Goal: Information Seeking & Learning: Compare options

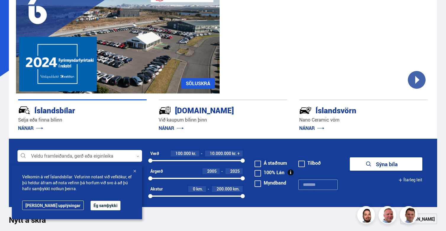
scroll to position [59, 0]
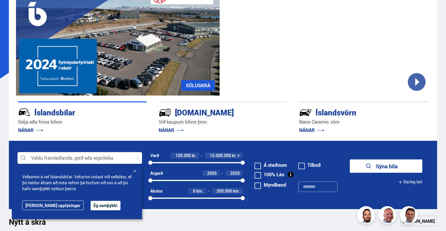
click at [331, 112] on div "Íslandsvörn" at bounding box center [354, 112] width 108 height 10
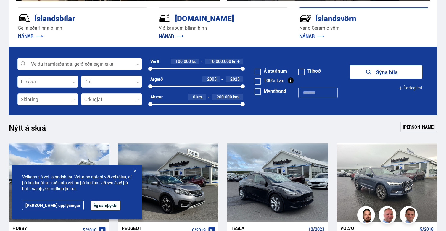
scroll to position [105, 0]
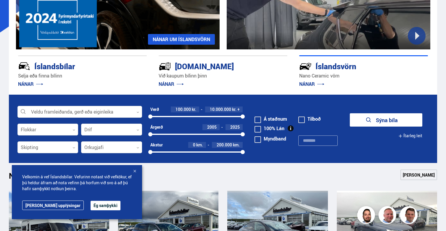
click at [185, 38] on link "NÁNAR UM ÍSLANDSVÖRN" at bounding box center [181, 39] width 67 height 11
click at [91, 203] on button "Ég samþykki" at bounding box center [106, 205] width 30 height 9
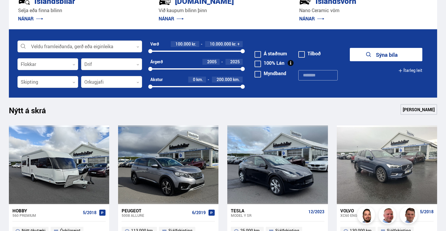
scroll to position [172, 0]
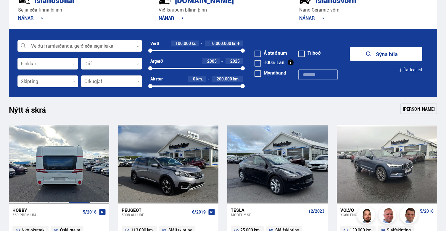
click at [81, 161] on div at bounding box center [79, 164] width 20 height 79
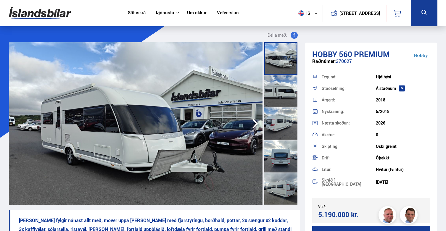
click at [281, 87] on div at bounding box center [281, 91] width 33 height 33
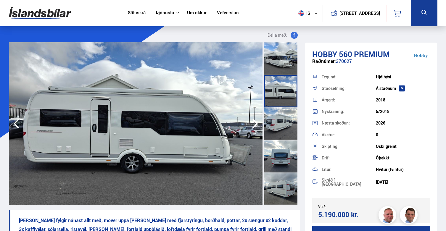
click at [283, 125] on div at bounding box center [281, 124] width 33 height 33
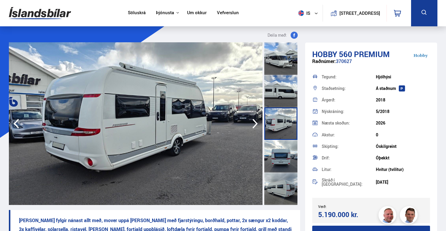
click at [281, 149] on div at bounding box center [281, 156] width 33 height 33
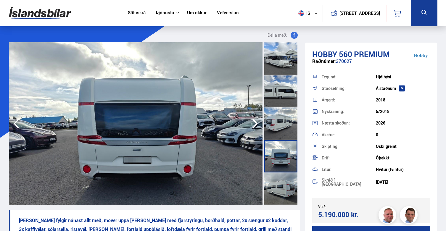
scroll to position [13, 0]
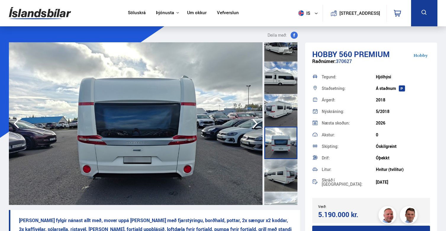
click at [281, 150] on div at bounding box center [281, 143] width 33 height 33
click at [278, 167] on div at bounding box center [281, 175] width 33 height 33
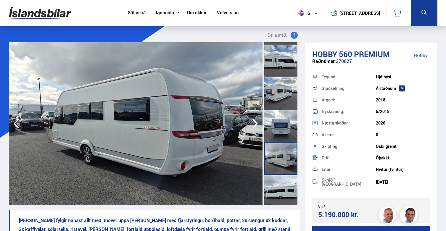
scroll to position [31, 0]
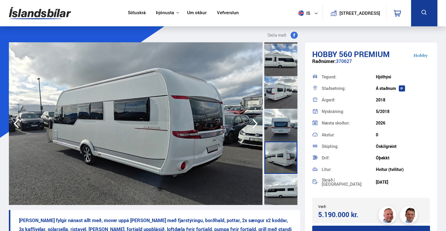
click at [278, 167] on div at bounding box center [281, 158] width 33 height 33
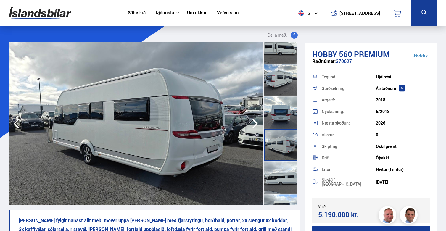
click at [276, 174] on div at bounding box center [281, 177] width 33 height 33
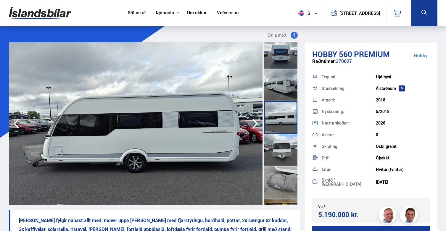
scroll to position [108, 0]
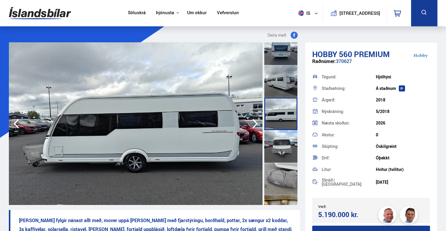
click at [279, 164] on div at bounding box center [281, 179] width 33 height 33
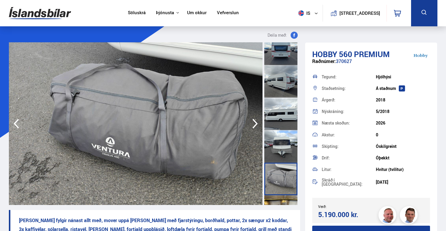
click at [278, 155] on div at bounding box center [281, 146] width 33 height 33
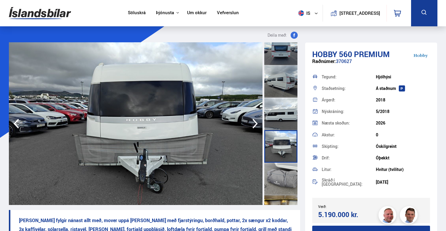
click at [281, 172] on div at bounding box center [281, 179] width 33 height 33
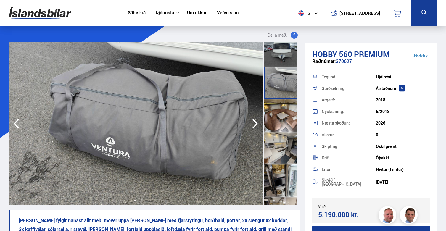
scroll to position [206, 0]
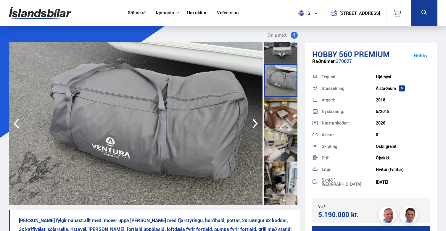
click at [277, 110] on div at bounding box center [281, 113] width 33 height 33
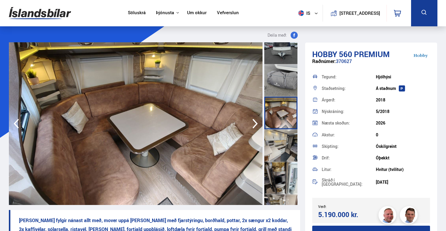
click at [281, 139] on div at bounding box center [281, 145] width 33 height 33
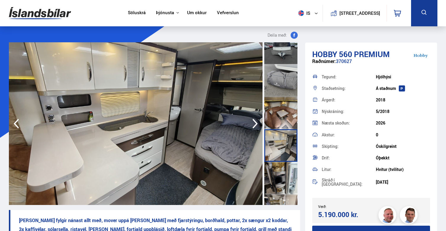
click at [289, 172] on div at bounding box center [281, 178] width 33 height 33
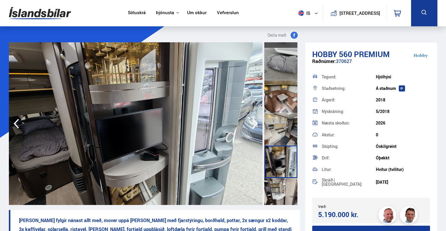
scroll to position [227, 0]
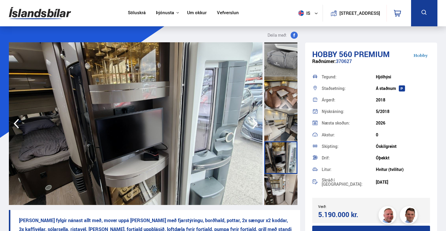
click at [287, 188] on div at bounding box center [281, 190] width 33 height 33
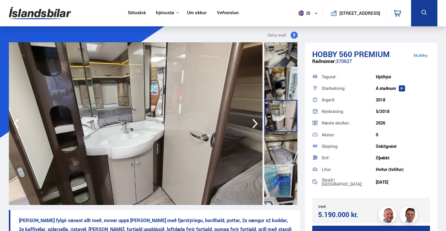
click at [281, 160] on div at bounding box center [281, 148] width 33 height 33
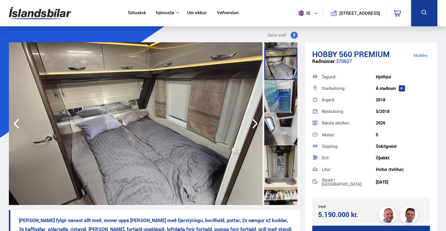
scroll to position [388, 0]
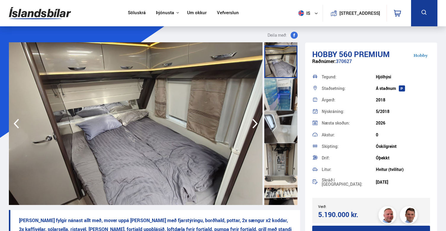
click at [277, 124] on div at bounding box center [281, 127] width 33 height 33
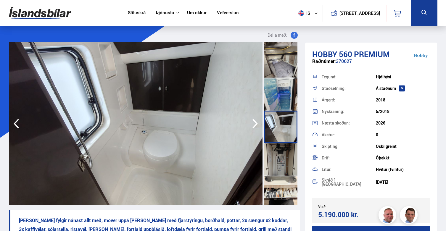
click at [277, 157] on div at bounding box center [281, 159] width 33 height 33
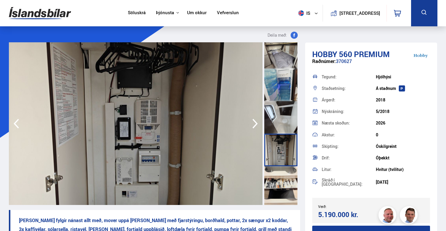
scroll to position [399, 0]
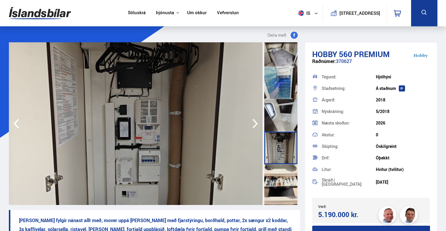
click at [283, 178] on div at bounding box center [281, 180] width 33 height 33
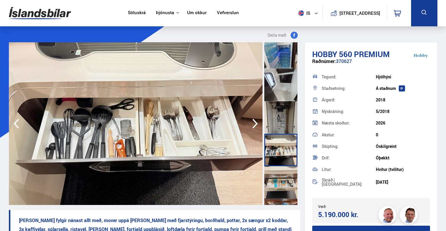
click at [283, 178] on div at bounding box center [281, 183] width 33 height 33
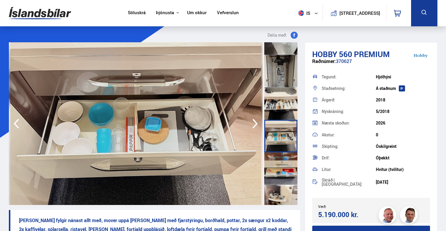
click at [283, 178] on div at bounding box center [281, 169] width 33 height 33
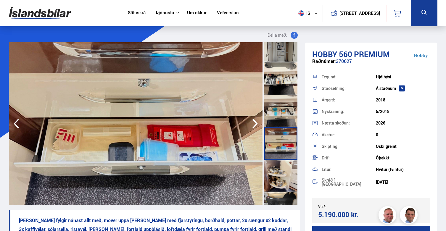
scroll to position [506, 0]
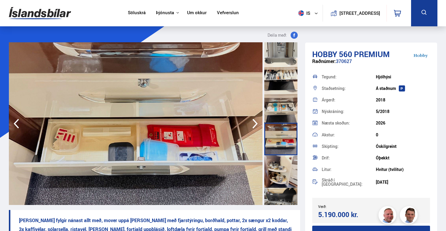
click at [283, 178] on div at bounding box center [281, 172] width 33 height 33
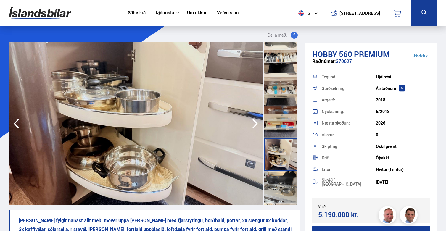
click at [283, 178] on div at bounding box center [281, 187] width 33 height 33
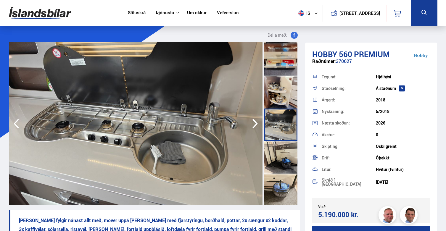
scroll to position [587, 0]
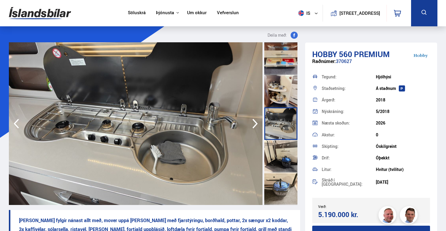
click at [280, 161] on div at bounding box center [281, 156] width 33 height 33
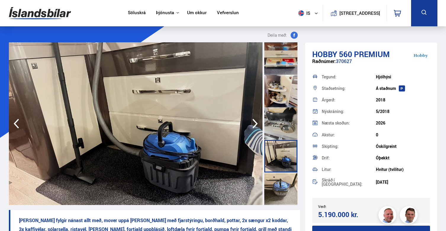
click at [282, 184] on div at bounding box center [281, 189] width 33 height 33
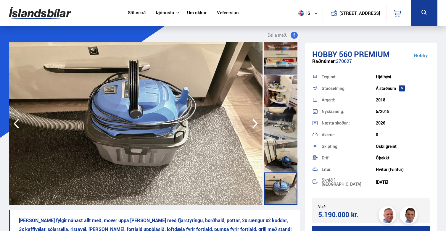
click at [283, 156] on div at bounding box center [281, 156] width 33 height 33
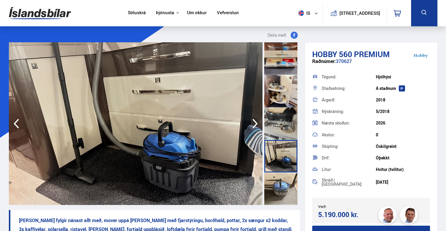
click at [287, 182] on div at bounding box center [281, 189] width 33 height 33
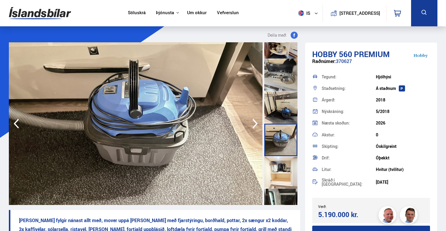
click at [280, 159] on div at bounding box center [281, 172] width 33 height 33
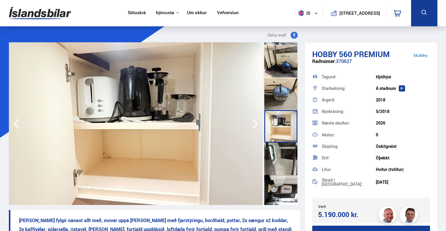
scroll to position [684, 0]
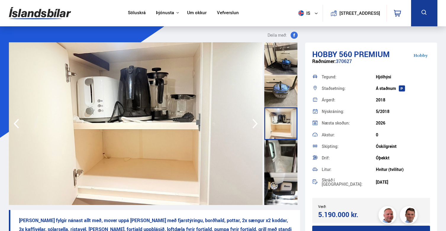
click at [280, 159] on div at bounding box center [281, 156] width 33 height 33
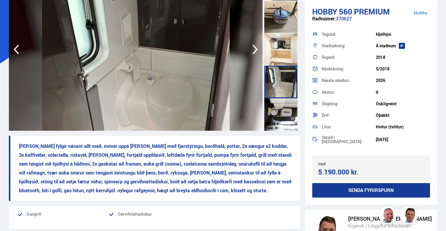
scroll to position [75, 0]
click at [277, 114] on div at bounding box center [281, 114] width 33 height 33
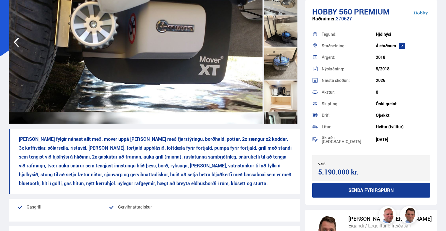
scroll to position [0, 0]
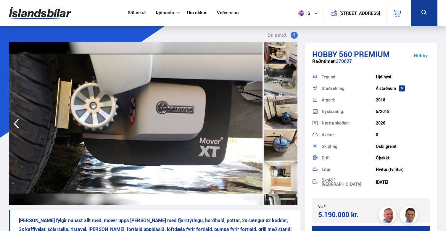
click at [48, 13] on img at bounding box center [40, 13] width 62 height 19
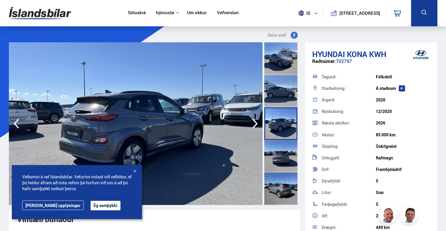
click at [255, 121] on icon "button" at bounding box center [255, 124] width 5 height 10
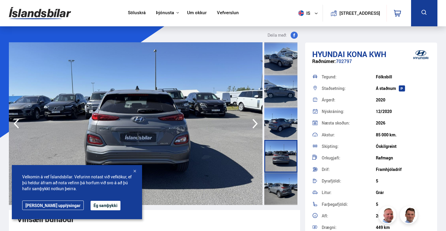
click at [91, 209] on button "Ég samþykki" at bounding box center [106, 205] width 30 height 9
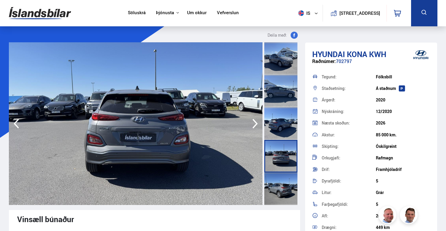
click at [256, 124] on icon "button" at bounding box center [255, 124] width 12 height 14
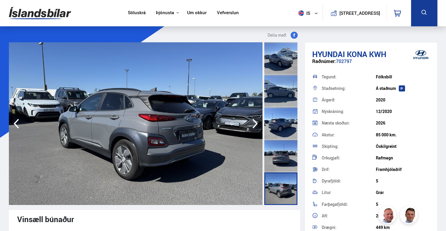
click at [256, 124] on icon "button" at bounding box center [255, 124] width 12 height 14
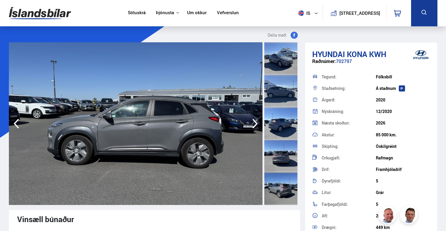
click at [256, 124] on icon "button" at bounding box center [255, 124] width 12 height 14
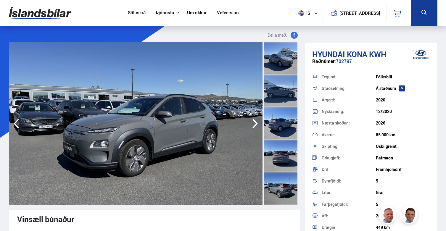
click at [256, 124] on icon "button" at bounding box center [255, 124] width 12 height 14
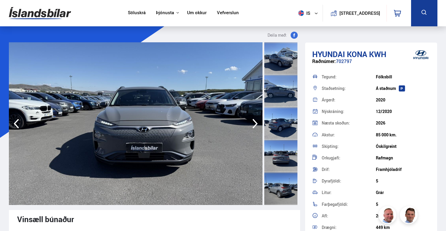
click at [256, 124] on icon "button" at bounding box center [255, 124] width 12 height 14
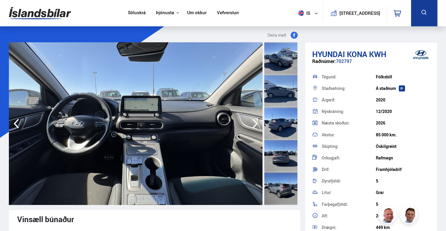
click at [256, 124] on icon "button" at bounding box center [255, 124] width 12 height 14
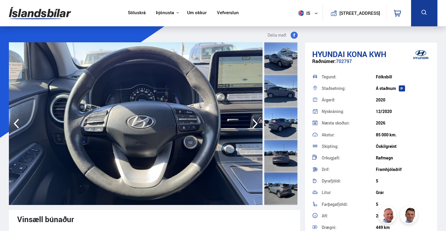
click at [256, 124] on icon "button" at bounding box center [255, 124] width 12 height 14
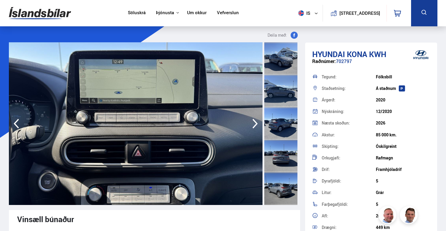
click at [256, 124] on icon "button" at bounding box center [255, 124] width 12 height 14
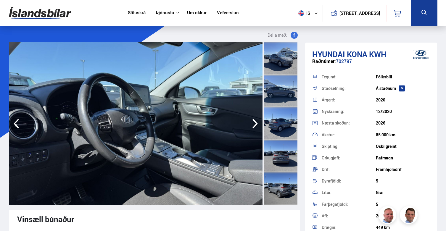
click at [256, 124] on icon "button" at bounding box center [255, 124] width 12 height 14
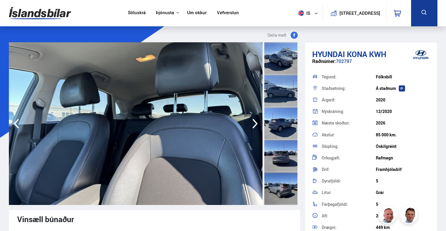
click at [256, 124] on icon "button" at bounding box center [255, 124] width 12 height 14
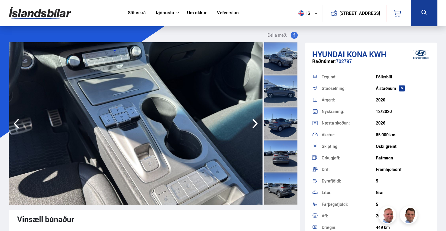
click at [256, 124] on icon "button" at bounding box center [255, 124] width 12 height 14
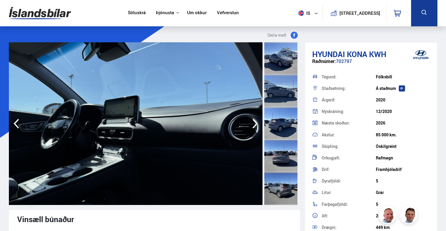
click at [256, 124] on icon "button" at bounding box center [255, 124] width 12 height 14
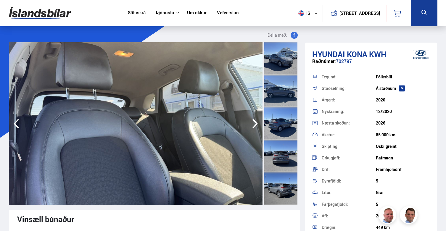
click at [256, 124] on icon "button" at bounding box center [255, 124] width 12 height 14
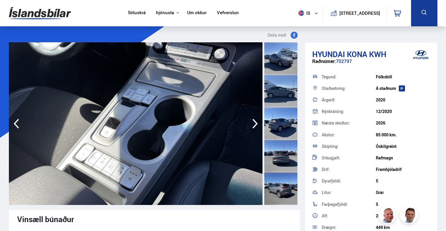
click at [256, 124] on icon "button" at bounding box center [255, 124] width 12 height 14
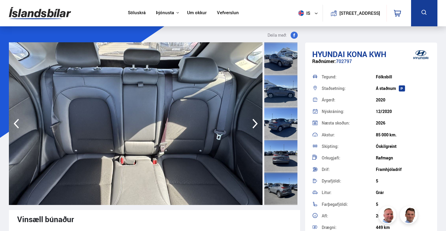
click at [256, 125] on icon "button" at bounding box center [255, 124] width 5 height 10
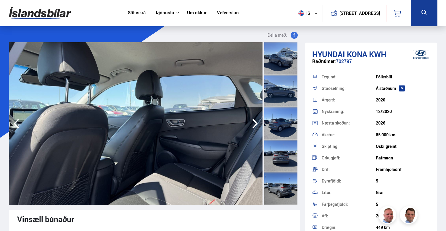
click at [256, 125] on icon "button" at bounding box center [255, 124] width 5 height 10
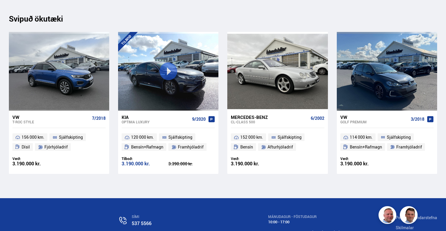
scroll to position [7143, 0]
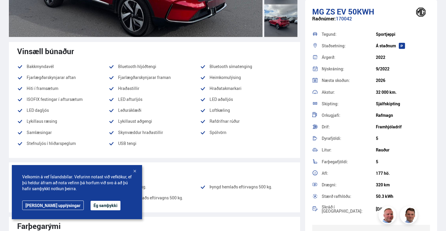
scroll to position [170, 0]
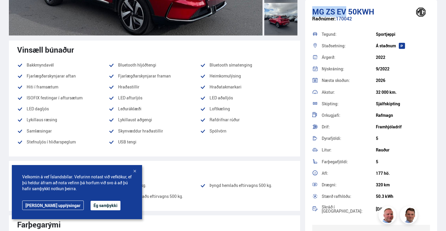
drag, startPoint x: 309, startPoint y: 13, endPoint x: 347, endPoint y: 12, distance: 37.6
click at [347, 12] on div "MG ZS EV 50KWH Raðnúmer: 170042 Tegund: Sportjeppi Staðsetning: Á staðnum Árger…" at bounding box center [371, 143] width 132 height 286
copy h1 "MG ZS EV"
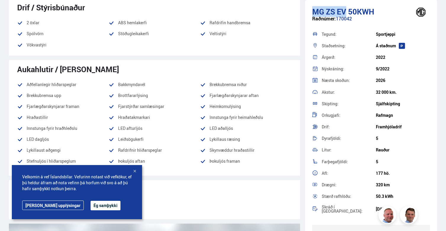
scroll to position [500, 0]
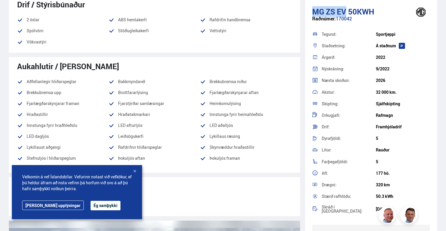
click at [91, 204] on button "Ég samþykki" at bounding box center [106, 205] width 30 height 9
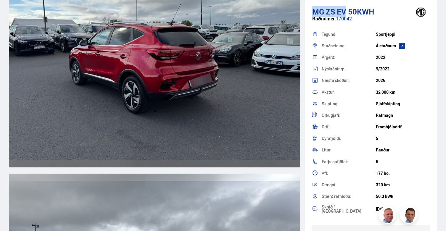
scroll to position [1746, 0]
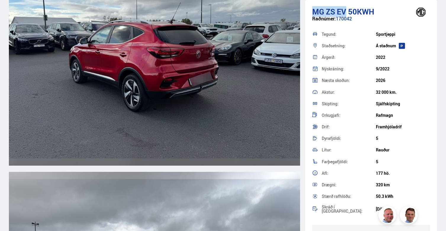
click at [194, 89] on img at bounding box center [155, 49] width 292 height 233
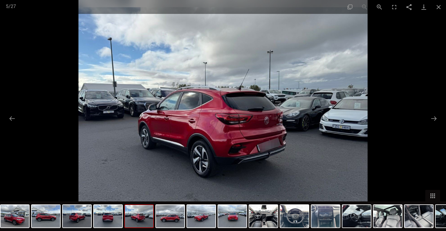
click at [254, 150] on img at bounding box center [223, 115] width 289 height 231
click at [273, 155] on img at bounding box center [223, 115] width 289 height 231
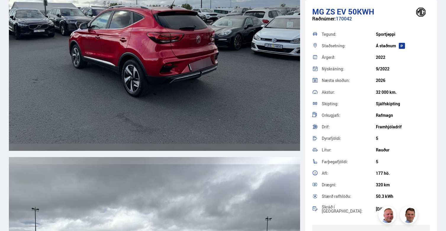
scroll to position [1761, 0]
click at [385, 56] on div "2022" at bounding box center [403, 57] width 54 height 5
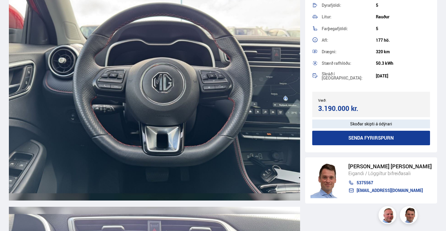
scroll to position [2898, 0]
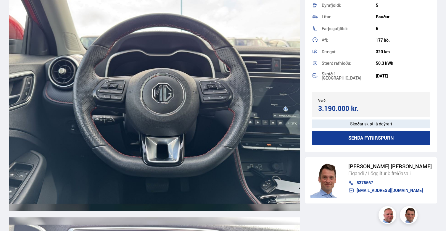
drag, startPoint x: 375, startPoint y: 76, endPoint x: 387, endPoint y: 76, distance: 11.9
click at [387, 76] on div "Skráð í söluskrá: 22.08.2025" at bounding box center [372, 76] width 118 height 14
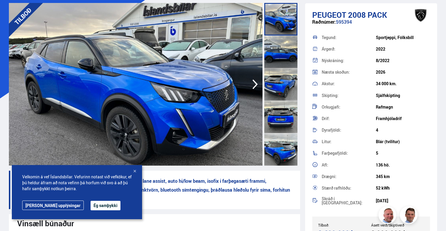
scroll to position [39, 0]
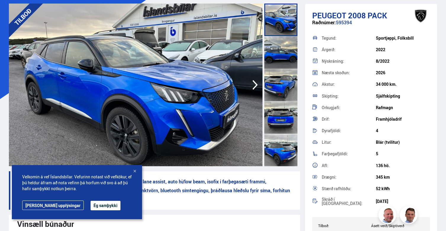
click at [253, 88] on icon "button" at bounding box center [255, 85] width 12 height 14
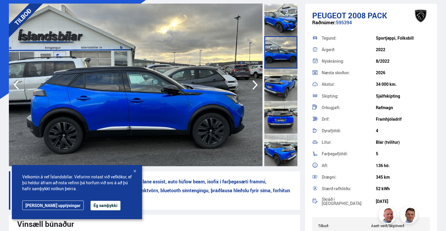
click at [253, 88] on icon "button" at bounding box center [255, 85] width 12 height 14
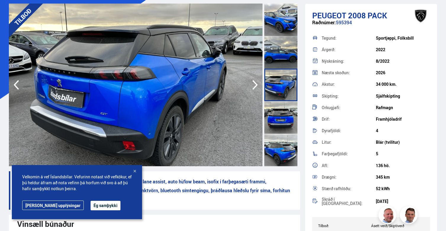
click at [253, 88] on icon "button" at bounding box center [255, 85] width 12 height 14
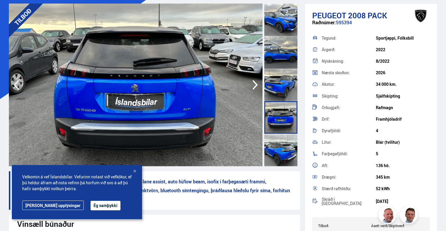
click at [253, 88] on icon "button" at bounding box center [255, 85] width 12 height 14
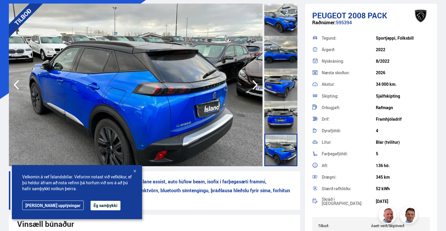
click at [253, 88] on icon "button" at bounding box center [255, 85] width 12 height 14
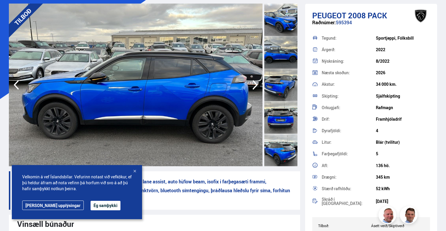
click at [253, 88] on icon "button" at bounding box center [255, 85] width 12 height 14
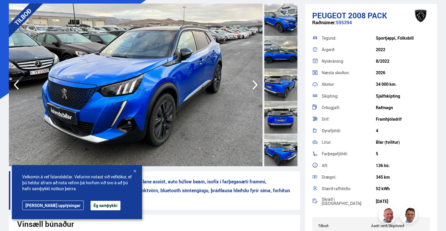
click at [253, 88] on icon "button" at bounding box center [255, 85] width 12 height 14
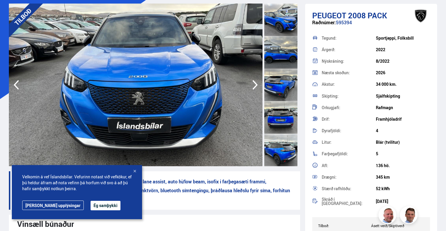
click at [253, 88] on icon "button" at bounding box center [255, 85] width 12 height 14
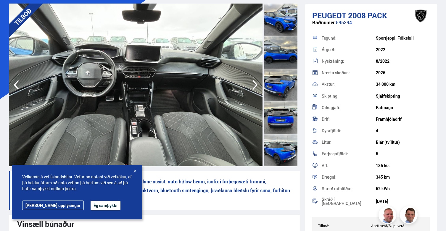
click at [91, 206] on button "Ég samþykki" at bounding box center [106, 205] width 30 height 9
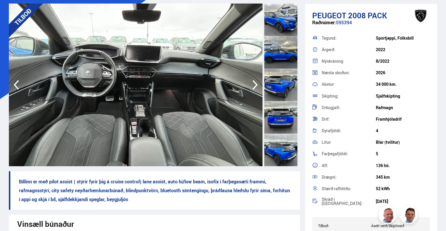
click at [255, 83] on icon "button" at bounding box center [255, 85] width 5 height 10
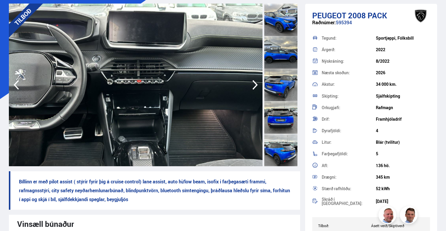
click at [255, 83] on icon "button" at bounding box center [255, 85] width 5 height 10
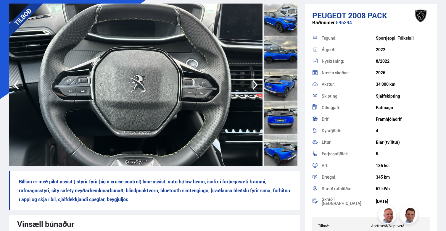
click at [255, 83] on icon "button" at bounding box center [255, 85] width 5 height 10
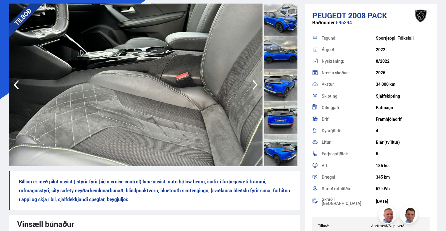
click at [255, 83] on icon "button" at bounding box center [255, 85] width 5 height 10
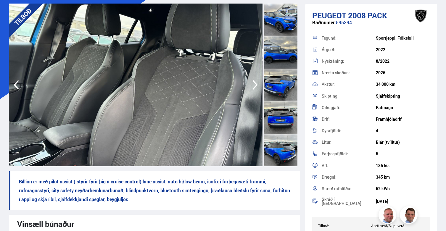
click at [255, 83] on icon "button" at bounding box center [255, 85] width 5 height 10
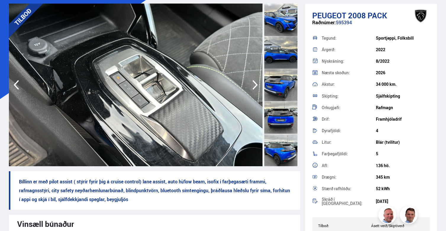
click at [255, 83] on icon "button" at bounding box center [255, 85] width 5 height 10
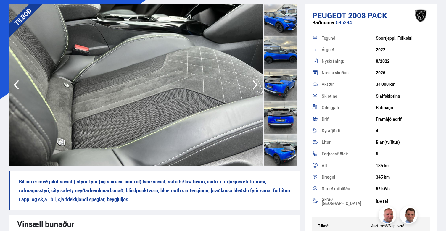
click at [255, 83] on icon "button" at bounding box center [255, 85] width 5 height 10
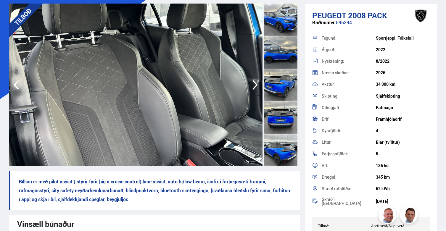
click at [15, 86] on icon "button" at bounding box center [16, 85] width 5 height 10
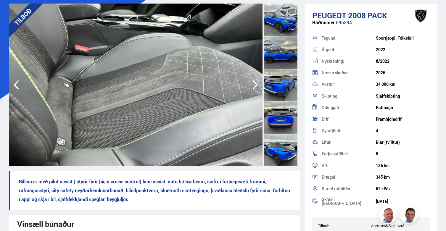
click at [253, 84] on icon "button" at bounding box center [255, 85] width 12 height 14
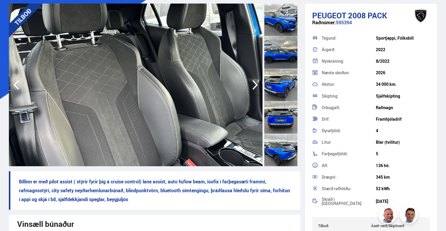
click at [254, 84] on icon "button" at bounding box center [255, 85] width 12 height 14
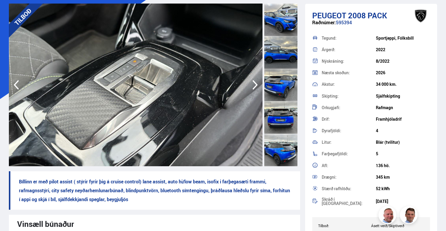
click at [255, 83] on icon "button" at bounding box center [255, 85] width 5 height 10
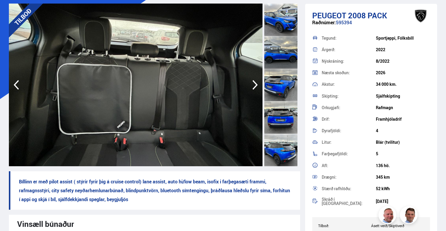
click at [255, 83] on icon "button" at bounding box center [255, 85] width 5 height 10
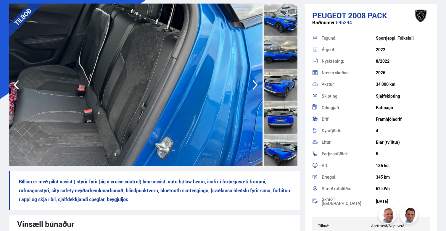
click at [255, 83] on icon "button" at bounding box center [255, 85] width 5 height 10
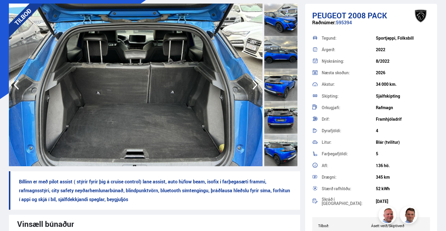
click at [16, 82] on icon "button" at bounding box center [16, 85] width 5 height 10
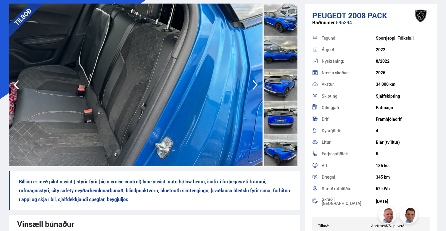
click at [253, 86] on icon "button" at bounding box center [255, 85] width 12 height 14
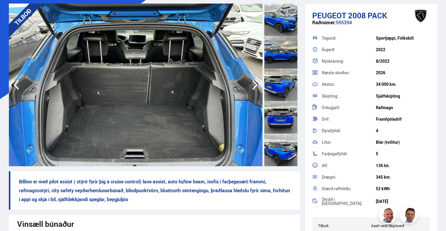
click at [253, 86] on icon "button" at bounding box center [255, 85] width 12 height 14
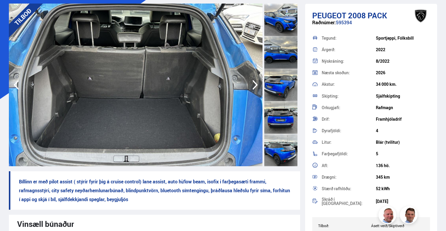
click at [253, 86] on icon "button" at bounding box center [255, 85] width 12 height 14
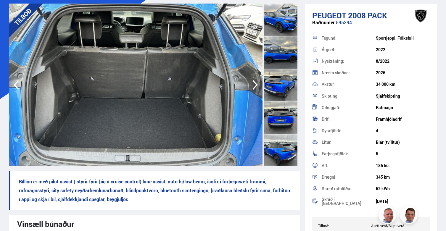
click at [18, 88] on icon "button" at bounding box center [16, 85] width 12 height 14
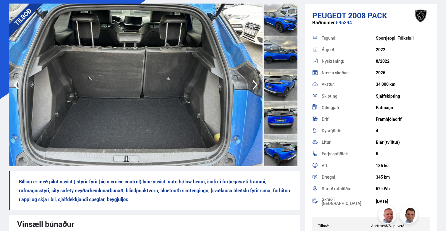
click at [18, 88] on icon "button" at bounding box center [16, 85] width 12 height 14
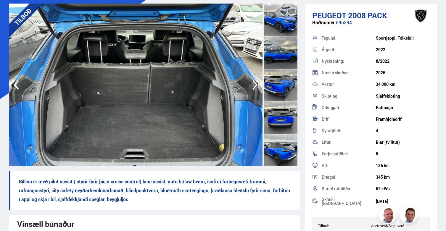
click at [259, 86] on icon "button" at bounding box center [255, 85] width 12 height 14
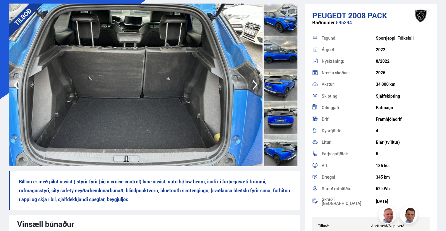
click at [16, 83] on icon "button" at bounding box center [16, 85] width 5 height 10
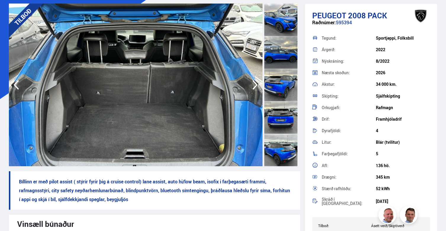
click at [259, 85] on icon "button" at bounding box center [255, 85] width 12 height 14
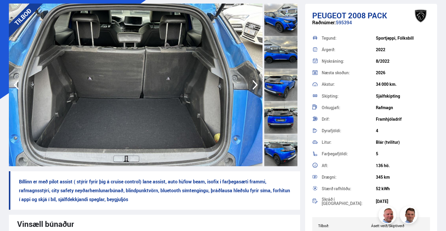
click at [259, 85] on icon "button" at bounding box center [255, 85] width 12 height 14
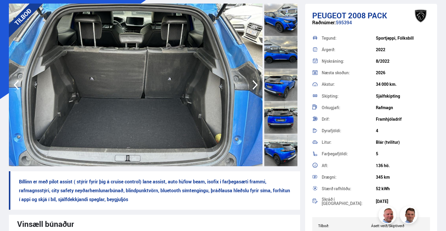
click at [259, 85] on icon "button" at bounding box center [255, 85] width 12 height 14
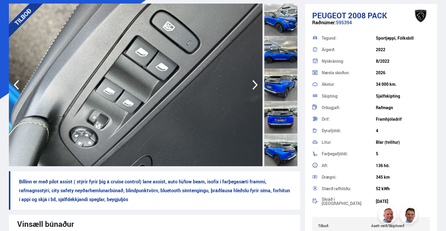
click at [12, 84] on icon "button" at bounding box center [16, 85] width 12 height 14
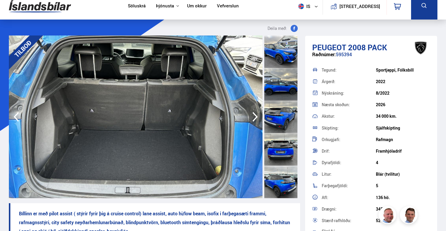
scroll to position [0, 0]
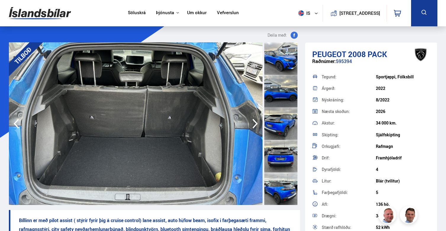
click at [341, 51] on span "Peugeot" at bounding box center [330, 54] width 34 height 11
copy div "Peugeot 2008 PACK"
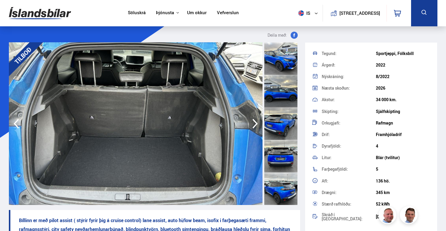
scroll to position [23, 0]
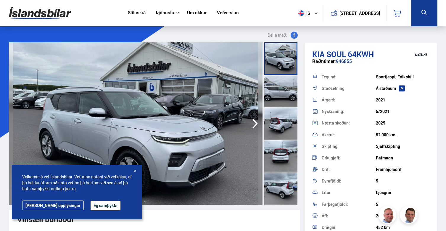
click at [46, 12] on img at bounding box center [40, 13] width 62 height 19
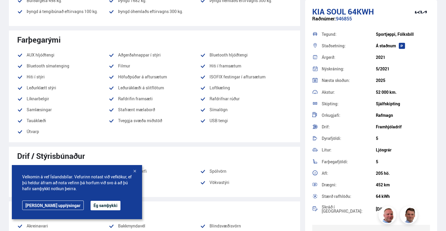
click at [91, 208] on button "Ég samþykki" at bounding box center [106, 205] width 30 height 9
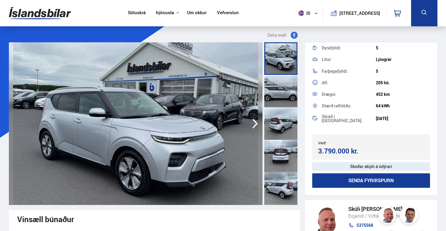
click at [285, 82] on div at bounding box center [281, 91] width 33 height 33
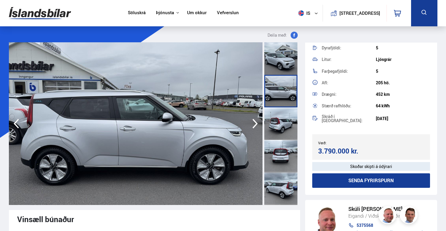
click at [282, 126] on div at bounding box center [281, 124] width 33 height 33
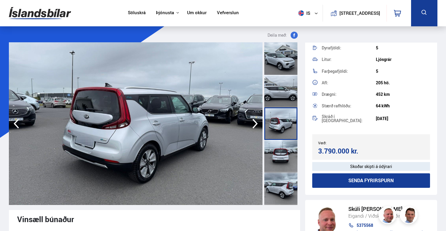
click at [283, 151] on div at bounding box center [281, 156] width 33 height 33
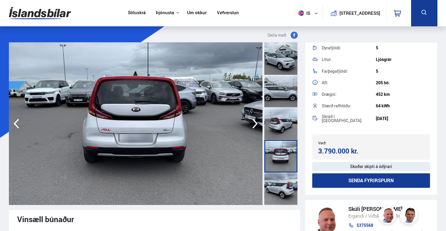
click at [282, 186] on div at bounding box center [281, 189] width 33 height 33
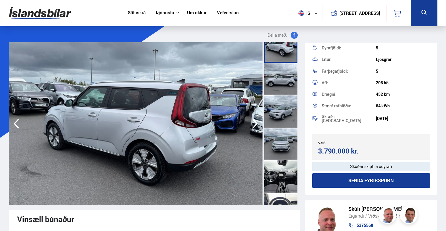
scroll to position [143, 0]
click at [276, 145] on div at bounding box center [281, 144] width 33 height 33
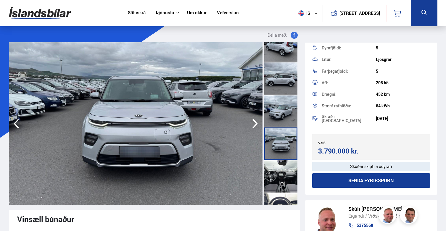
click at [254, 123] on icon "button" at bounding box center [255, 124] width 12 height 14
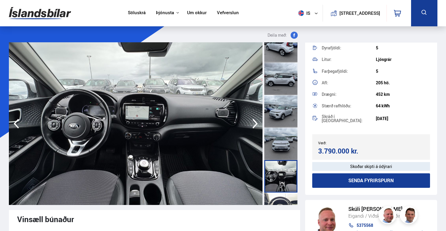
click at [17, 120] on icon "button" at bounding box center [16, 124] width 5 height 10
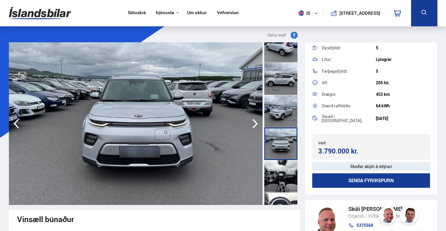
click at [255, 126] on icon "button" at bounding box center [255, 124] width 5 height 10
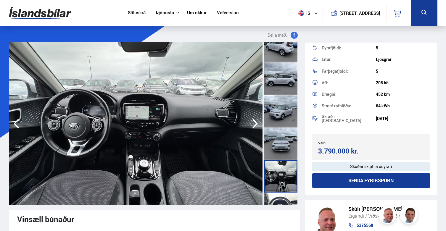
click at [255, 126] on icon "button" at bounding box center [255, 124] width 5 height 10
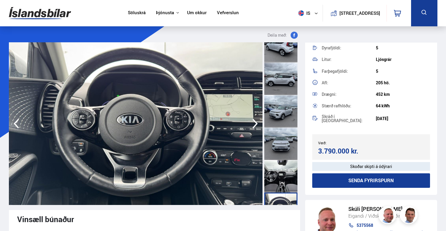
click at [255, 126] on icon "button" at bounding box center [255, 124] width 5 height 10
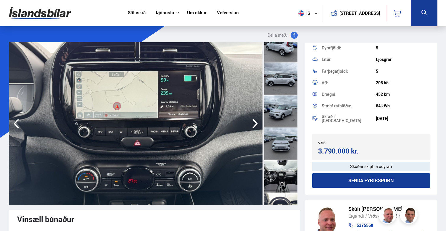
drag, startPoint x: 376, startPoint y: 94, endPoint x: 397, endPoint y: 94, distance: 21.0
click at [397, 94] on div "452 km" at bounding box center [403, 94] width 54 height 5
click at [391, 95] on div "452 km" at bounding box center [403, 94] width 54 height 5
drag, startPoint x: 393, startPoint y: 95, endPoint x: 368, endPoint y: 95, distance: 24.6
click at [368, 95] on div "Drægni: 452 km" at bounding box center [372, 95] width 118 height 12
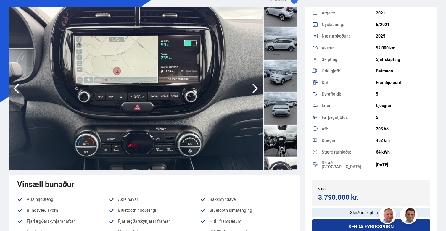
scroll to position [36, 0]
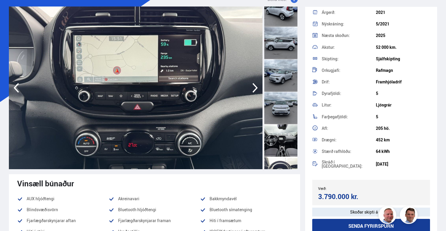
click at [258, 82] on icon "button" at bounding box center [255, 88] width 12 height 14
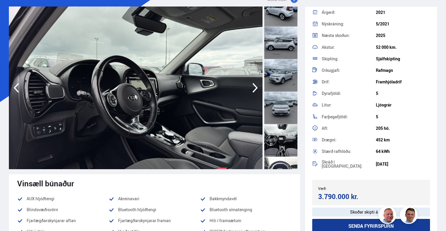
click at [257, 89] on icon "button" at bounding box center [255, 88] width 5 height 10
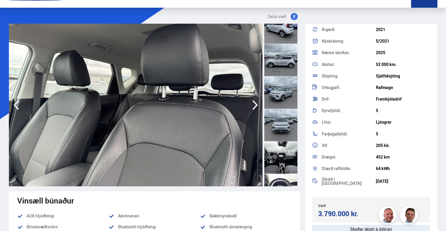
scroll to position [15, 0]
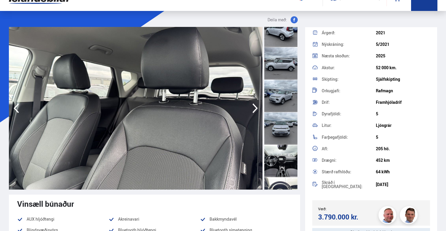
click at [257, 110] on icon "button" at bounding box center [255, 108] width 12 height 14
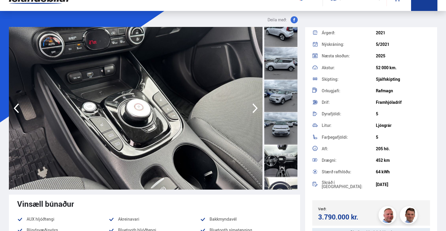
click at [257, 110] on icon "button" at bounding box center [255, 108] width 12 height 14
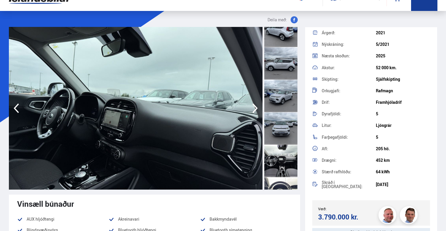
click at [17, 108] on icon "button" at bounding box center [16, 108] width 12 height 14
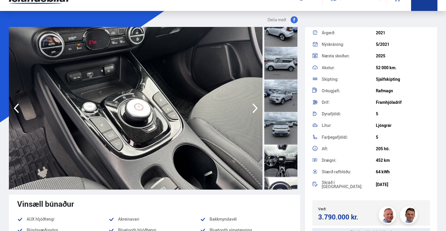
click at [257, 107] on icon "button" at bounding box center [255, 108] width 12 height 14
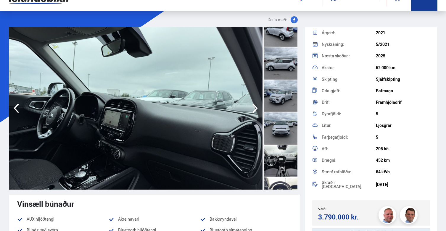
click at [257, 107] on icon "button" at bounding box center [255, 108] width 12 height 14
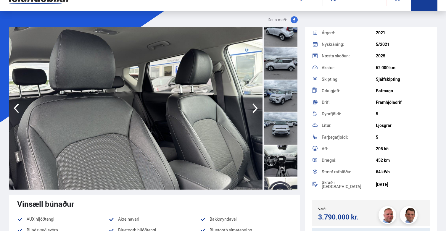
click at [257, 107] on icon "button" at bounding box center [255, 108] width 12 height 14
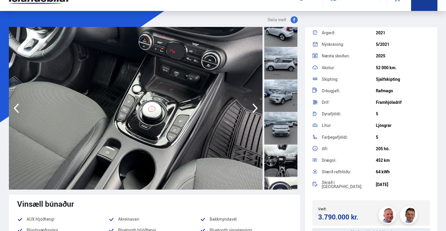
click at [15, 108] on icon "button" at bounding box center [16, 108] width 12 height 14
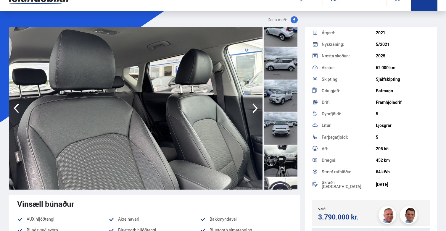
click at [255, 107] on icon "button" at bounding box center [255, 109] width 5 height 10
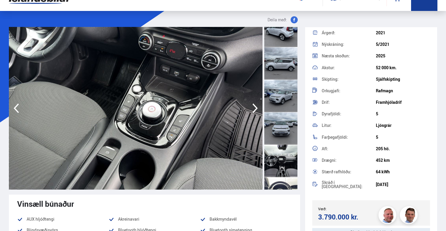
click at [255, 107] on icon "button" at bounding box center [255, 109] width 5 height 10
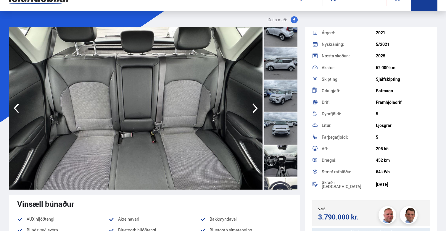
click at [255, 107] on icon "button" at bounding box center [255, 109] width 5 height 10
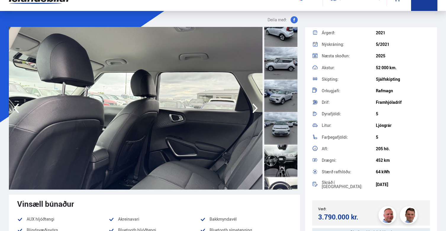
click at [255, 107] on icon "button" at bounding box center [255, 109] width 5 height 10
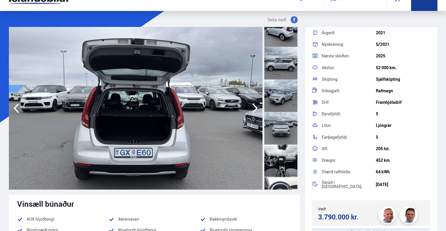
click at [255, 107] on icon "button" at bounding box center [255, 109] width 5 height 10
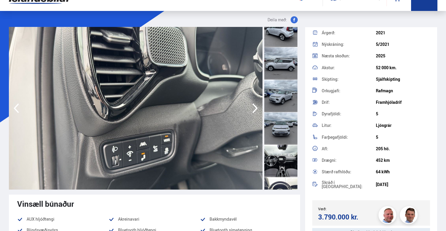
click at [255, 107] on icon "button" at bounding box center [255, 109] width 5 height 10
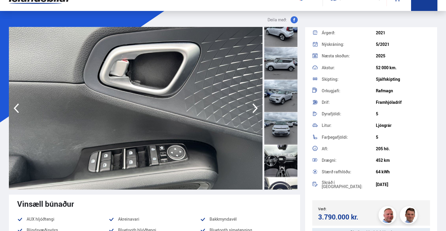
click at [255, 107] on icon "button" at bounding box center [255, 109] width 5 height 10
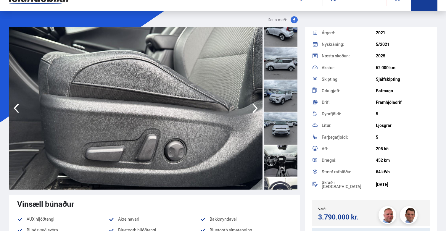
click at [255, 107] on icon "button" at bounding box center [255, 109] width 5 height 10
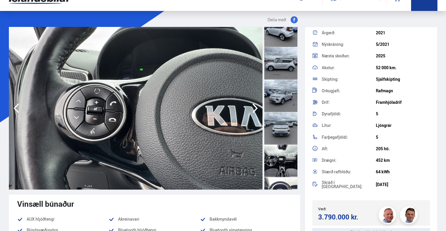
click at [255, 107] on icon "button" at bounding box center [255, 109] width 5 height 10
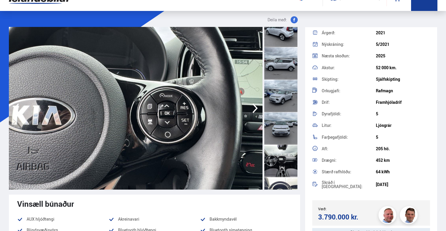
click at [255, 107] on icon "button" at bounding box center [255, 109] width 5 height 10
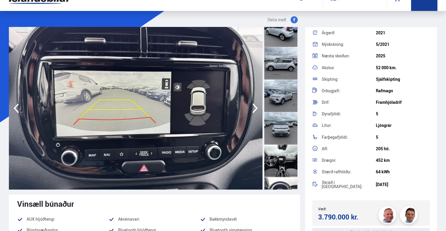
click at [255, 107] on icon "button" at bounding box center [255, 109] width 5 height 10
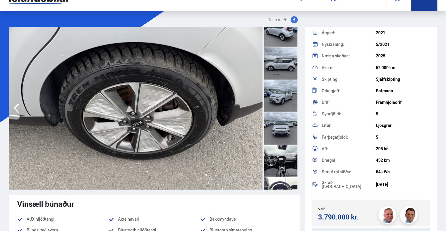
click at [255, 107] on img at bounding box center [136, 108] width 254 height 163
click at [227, 136] on img at bounding box center [136, 108] width 254 height 163
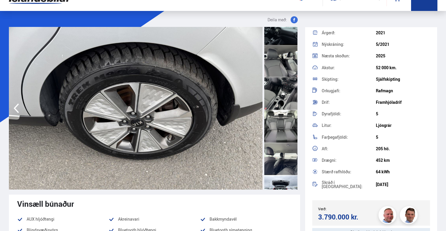
scroll to position [717, 0]
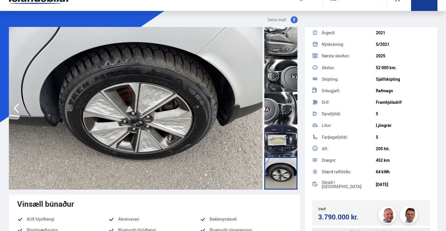
drag, startPoint x: 375, startPoint y: 183, endPoint x: 391, endPoint y: 183, distance: 16.6
click at [391, 183] on div "Skráð í söluskrá: 07.08.2025" at bounding box center [372, 185] width 118 height 14
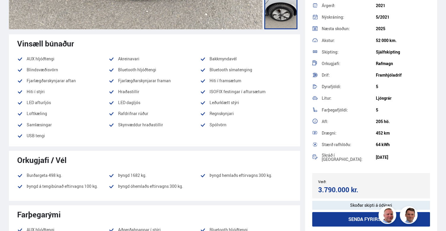
scroll to position [176, 0]
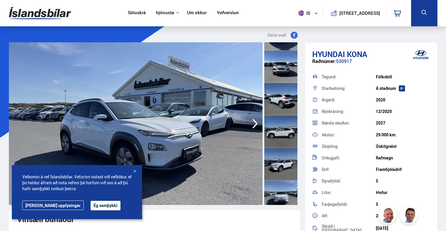
scroll to position [125, 0]
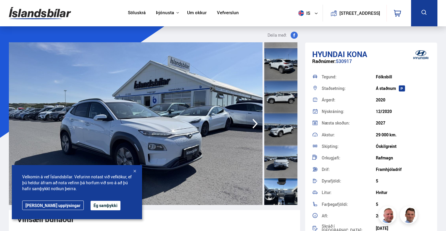
click at [91, 207] on button "Ég samþykki" at bounding box center [106, 205] width 30 height 9
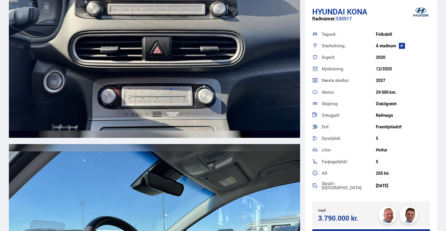
scroll to position [3097, 0]
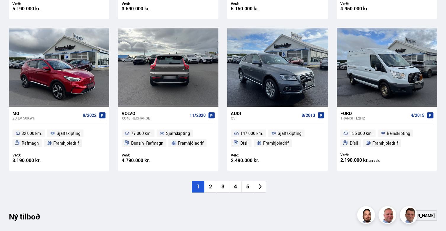
scroll to position [420, 0]
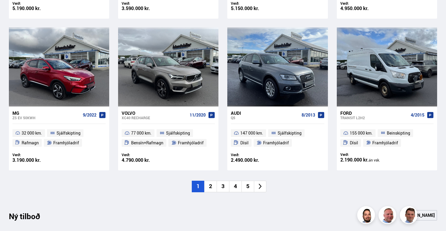
click at [215, 186] on li "2" at bounding box center [210, 187] width 12 height 12
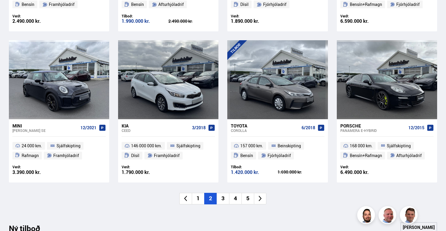
scroll to position [414, 0]
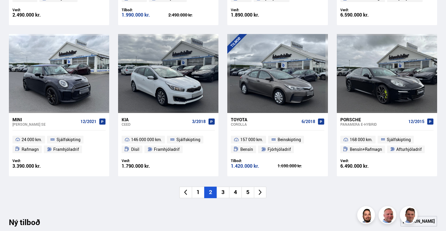
click at [223, 193] on li "3" at bounding box center [223, 193] width 12 height 12
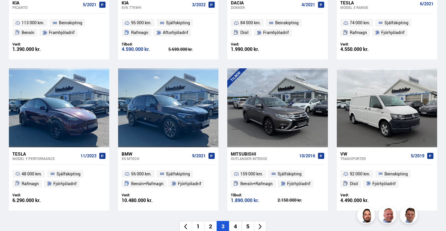
scroll to position [380, 0]
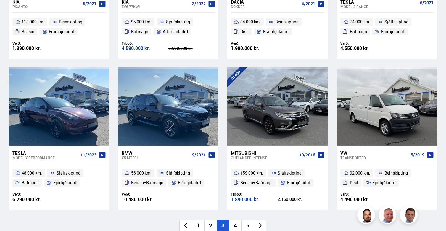
click at [236, 225] on li "4" at bounding box center [235, 226] width 12 height 12
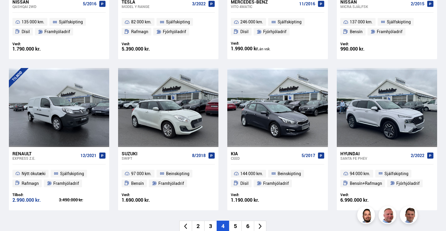
click at [211, 226] on li "3" at bounding box center [210, 227] width 12 height 12
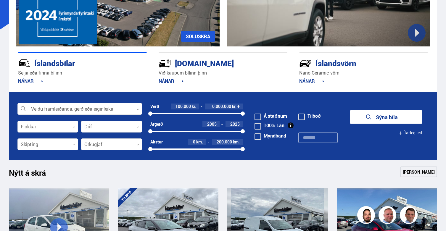
scroll to position [109, 0]
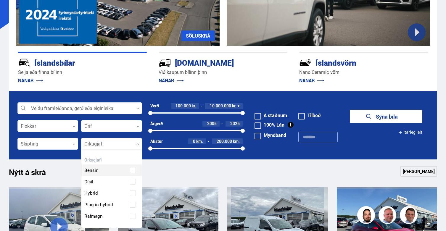
click at [111, 145] on div at bounding box center [111, 144] width 61 height 12
click at [124, 214] on div "Bensín Dísil Hybrid Plug-in hybrid Rafmagn" at bounding box center [111, 189] width 60 height 66
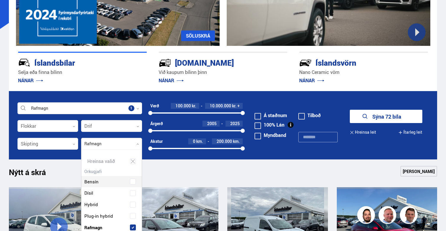
click at [60, 159] on form "Rafmagn Veldu framleiðanda, gerð eða eiginleika 1 Flokkar 0 Drif 0 Verð 100.000…" at bounding box center [223, 125] width 429 height 68
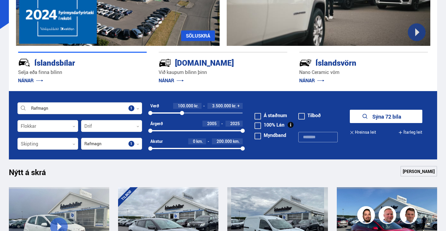
drag, startPoint x: 244, startPoint y: 114, endPoint x: 182, endPoint y: 113, distance: 62.2
click at [182, 113] on div at bounding box center [182, 113] width 4 height 4
click at [379, 118] on button "Sýna 7 bíla" at bounding box center [386, 116] width 73 height 13
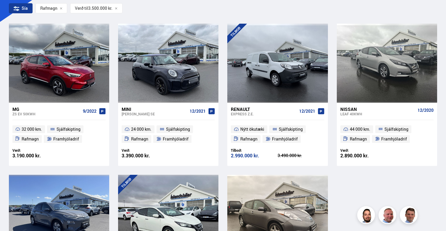
scroll to position [117, 0]
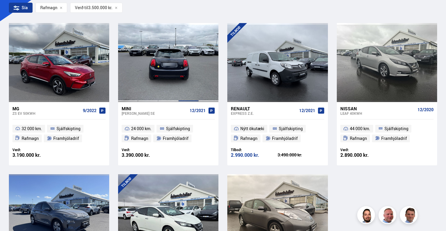
click at [187, 86] on div at bounding box center [189, 62] width 20 height 79
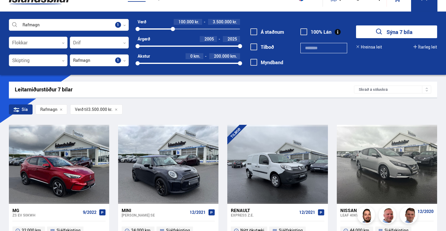
scroll to position [0, 0]
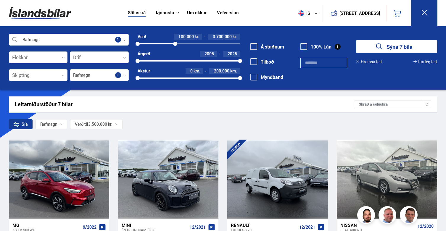
click at [175, 44] on div at bounding box center [175, 44] width 4 height 4
click at [177, 44] on div at bounding box center [177, 44] width 4 height 4
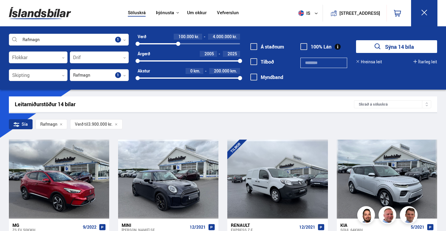
click at [178, 44] on div at bounding box center [178, 44] width 4 height 4
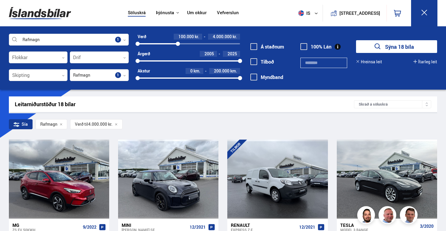
click at [375, 41] on button "Sýna 18 bíla" at bounding box center [396, 46] width 81 height 13
click at [389, 44] on button "Sýna 18 bíla" at bounding box center [396, 46] width 81 height 13
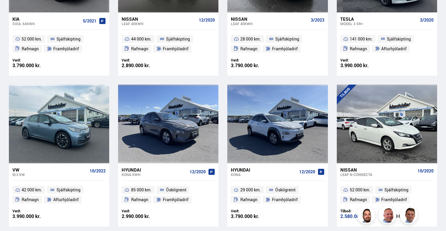
scroll to position [358, 0]
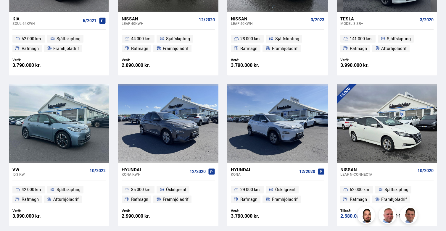
click at [222, 156] on div "MG ZS EV 50KWH 9/2022 32 000 km. Sjálfskipting Rafmagn Framhjóladrif Verð: 3.19…" at bounding box center [223, 155] width 429 height 747
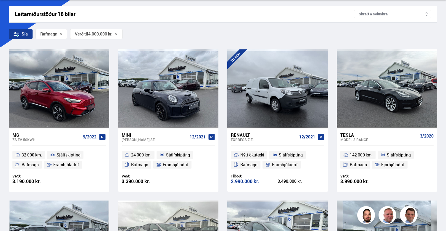
scroll to position [0, 0]
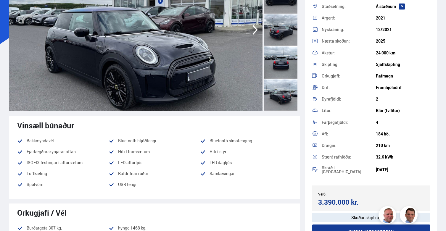
scroll to position [41, 0]
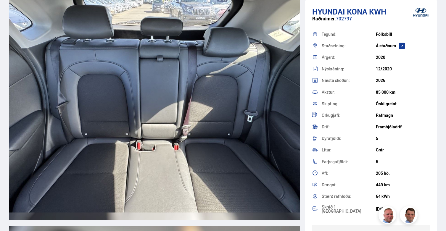
scroll to position [4733, 0]
